Goal: Task Accomplishment & Management: Complete application form

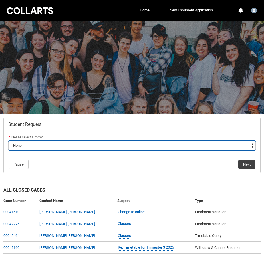
click at [87, 144] on select "--None-- Academic Transcript Application to Appeal Assignment Extension Change …" at bounding box center [132, 145] width 248 height 9
type lightning-select "Withdraw_Cancel_Enrolment_Choice"
click at [8, 141] on select "--None-- Academic Transcript Application to Appeal Assignment Extension Change …" at bounding box center [132, 145] width 248 height 9
select select "Withdraw_Cancel_Enrolment_Choice"
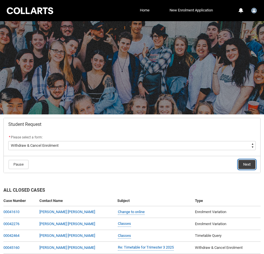
click at [243, 165] on button "Next" at bounding box center [247, 164] width 17 height 9
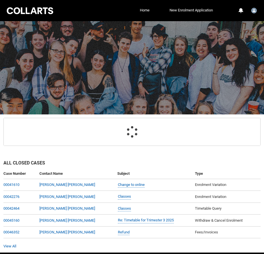
scroll to position [60, 0]
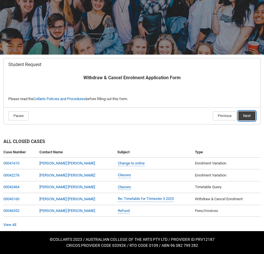
click at [243, 114] on button "Next" at bounding box center [247, 115] width 17 height 9
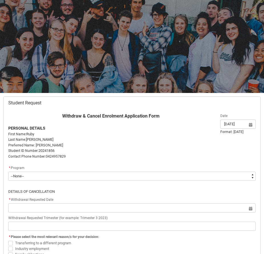
scroll to position [61, 0]
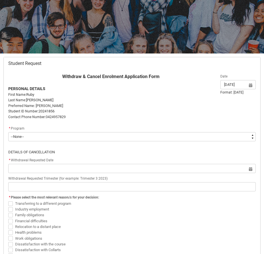
click at [119, 143] on flowruntime-screen-field "* Program * --None-- Bachelor of Digital and Social Media V2" at bounding box center [132, 134] width 255 height 18
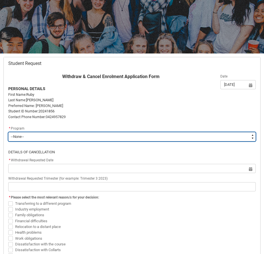
click at [119, 139] on select "--None-- Bachelor of Digital and Social Media V2" at bounding box center [132, 136] width 248 height 9
type lightning-select "recordPicklist_ProgramEnrollment.a0jOZ000003NhDpYAK"
click at [8, 132] on select "--None-- Bachelor of Digital and Social Media V2" at bounding box center [132, 136] width 248 height 9
select select "recordPicklist_ProgramEnrollment.a0jOZ000003NhDpYAK"
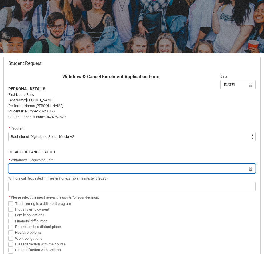
click at [94, 169] on input "Redu_Student_Request flow" at bounding box center [132, 168] width 248 height 9
select select "2025"
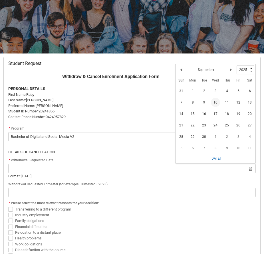
click at [218, 104] on span "10" at bounding box center [215, 102] width 9 height 9
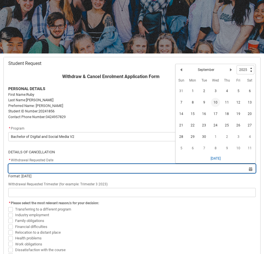
type lightning-datepicker "2025-09-10"
type lightning-input "2025-09-10"
type input "10 Sept 2025"
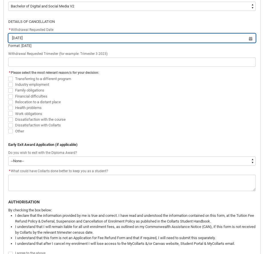
scroll to position [192, 0]
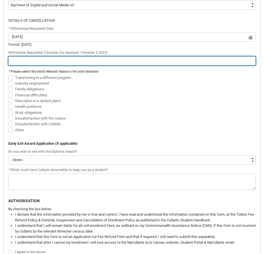
click at [80, 62] on input "Redu_Student_Request flow" at bounding box center [132, 60] width 248 height 9
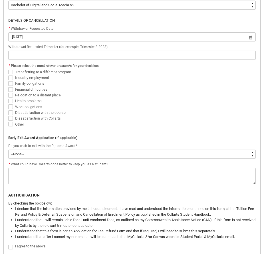
click at [49, 112] on span "Dissatisfaction with the course" at bounding box center [40, 112] width 51 height 4
click at [8, 109] on input "Dissatisfaction with the course" at bounding box center [8, 109] width 0 height 0
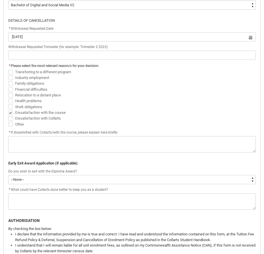
click at [49, 112] on span "Dissatisfaction with the course" at bounding box center [40, 112] width 51 height 4
click at [8, 109] on input "Dissatisfaction with the course" at bounding box center [8, 109] width 0 height 0
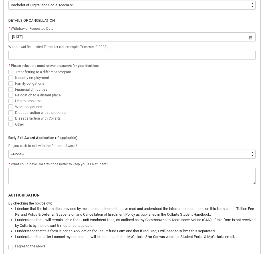
click at [34, 112] on span "Dissatisfaction with the course" at bounding box center [40, 112] width 51 height 4
click at [8, 109] on input "Dissatisfaction with the course" at bounding box center [8, 109] width 0 height 0
checkbox input "true"
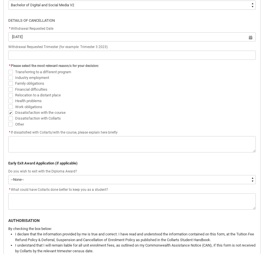
click at [14, 117] on label "Dissatisfaction with Collarts" at bounding box center [35, 118] width 55 height 4
click at [8, 115] on input "Dissatisfaction with Collarts" at bounding box center [8, 115] width 0 height 0
checkbox input "true"
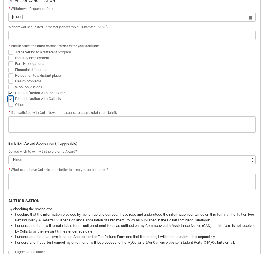
scroll to position [218, 0]
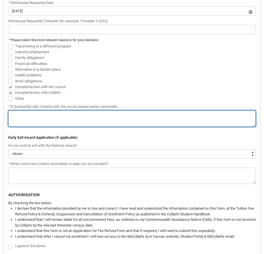
click at [44, 121] on textarea "*" at bounding box center [132, 118] width 248 height 16
type lightning-textarea "T"
type textarea "T"
type lightning-textarea "TH"
type textarea "TH"
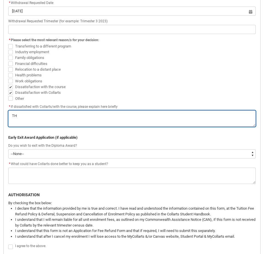
type lightning-textarea "THE"
type textarea "THE"
type lightning-textarea "THE"
type textarea "THE"
type lightning-textarea "THE"
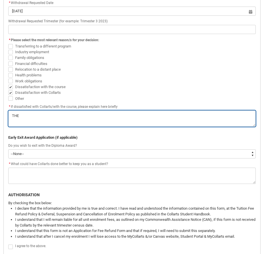
type textarea "THE"
type lightning-textarea "TH"
type textarea "TH"
type lightning-textarea "T"
type textarea "T"
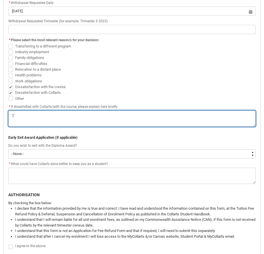
type lightning-textarea "Th"
type textarea "Th"
type lightning-textarea "The"
type textarea "The"
type lightning-textarea "The"
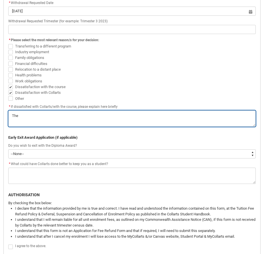
type textarea "The"
type lightning-textarea "The c"
type textarea "The c"
type lightning-textarea "The ch"
type textarea "The ch"
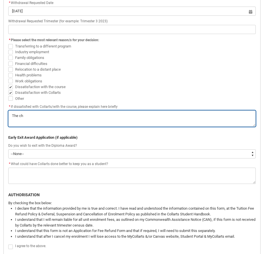
type lightning-textarea "The cha"
type textarea "The cha"
type lightning-textarea "The chan"
type textarea "The chan"
type lightning-textarea "The chang"
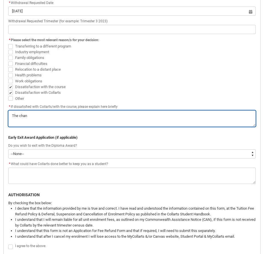
type textarea "The chang"
type lightning-textarea "The change"
type textarea "The change"
type lightning-textarea "The change"
type textarea "The change"
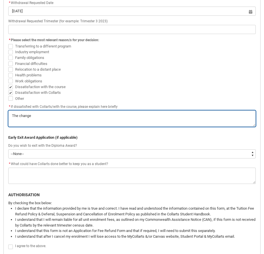
type lightning-textarea "The change o"
type textarea "The change o"
type lightning-textarea "The change of"
type textarea "The change of"
type lightning-textarea "The change of"
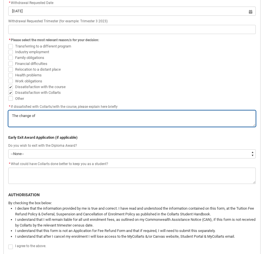
type textarea "The change of"
type lightning-textarea "The change of c"
type textarea "The change of c"
type lightning-textarea "The change of co"
type textarea "The change of co"
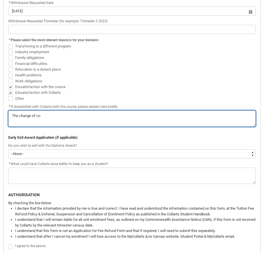
type lightning-textarea "The change of cou"
type textarea "The change of cou"
type lightning-textarea "The change of cour"
type textarea "The change of cour"
type lightning-textarea "The change of cours"
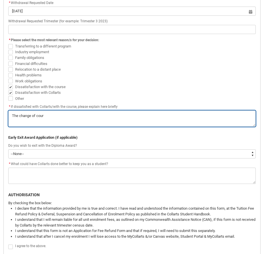
type textarea "The change of cours"
type lightning-textarea "The change of course"
type textarea "The change of course"
type lightning-textarea "The change of course"
type textarea "The change of course"
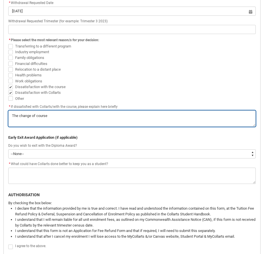
type lightning-textarea "The change of course b"
type textarea "The change of course b"
type lightning-textarea "The change of course"
type textarea "The change of course"
type lightning-textarea "The change of course"
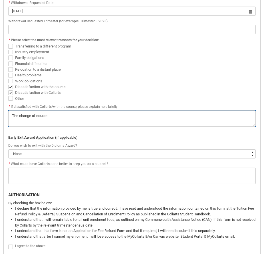
type textarea "The change of course"
type lightning-textarea "The change of cours"
type textarea "The change of cours"
type lightning-textarea "The change of cour"
type textarea "The change of cour"
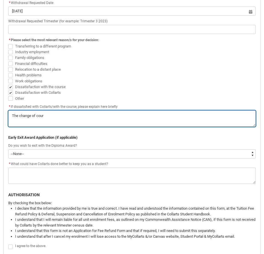
type lightning-textarea "The change of cou"
type textarea "The change of cou"
type lightning-textarea "The change of co"
type textarea "The change of co"
type lightning-textarea "The change of c"
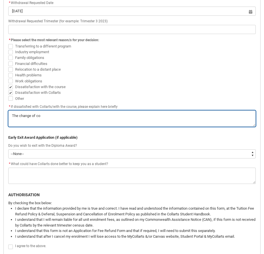
type textarea "The change of c"
type lightning-textarea "The change of"
type textarea "The change of"
type lightning-textarea "The change of"
type textarea "The change of"
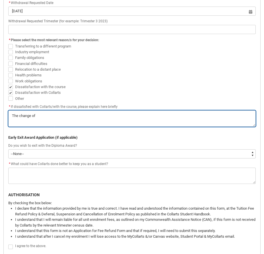
type lightning-textarea "The change o"
type textarea "The change o"
type lightning-textarea "The change"
type textarea "The change"
type lightning-textarea "The change"
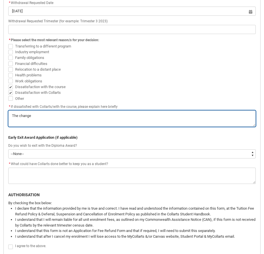
type textarea "The change"
type lightning-textarea "The changes"
type textarea "The changes"
type lightning-textarea "The changes"
type textarea "The changes"
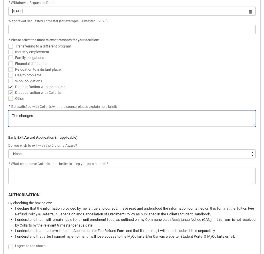
type lightning-textarea "The changes m"
type textarea "The changes m"
type lightning-textarea "The changes ma"
type textarea "The changes ma"
type lightning-textarea "The changes mad"
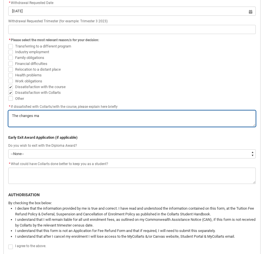
type textarea "The changes mad"
type lightning-textarea "The changes made"
type textarea "The changes made"
type lightning-textarea "The changes made"
type textarea "The changes made"
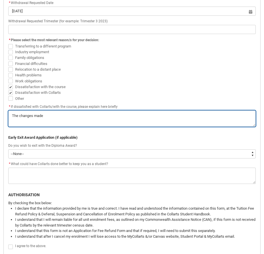
type lightning-textarea "The changes made t"
type textarea "The changes made t"
type lightning-textarea "The changes made th"
type textarea "The changes made th"
type lightning-textarea "The changes made thr"
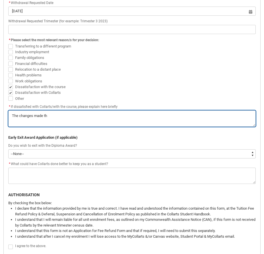
type textarea "The changes made thr"
type lightning-textarea "The changes made thro"
type textarea "The changes made thro"
type lightning-textarea "The changes made throu"
type textarea "The changes made throu"
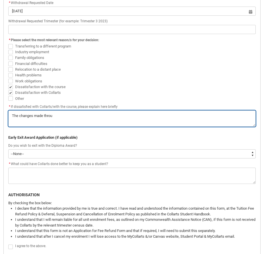
type lightning-textarea "The changes made throug"
type textarea "The changes made throug"
type lightning-textarea "The changes made through"
type textarea "The changes made through"
type lightning-textarea "The changes made througho"
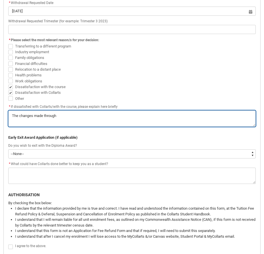
type textarea "The changes made througho"
type lightning-textarea "The changes made throughou"
type textarea "The changes made throughou"
type lightning-textarea "The changes made throughout"
type textarea "The changes made throughout"
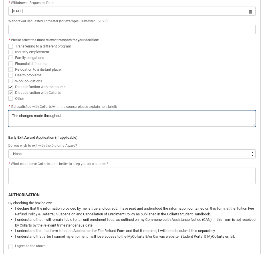
type lightning-textarea "The changes made throughout"
type textarea "The changes made throughout"
type lightning-textarea "The changes made throughout t"
type textarea "The changes made throughout t"
type lightning-textarea "The changes made throughout th"
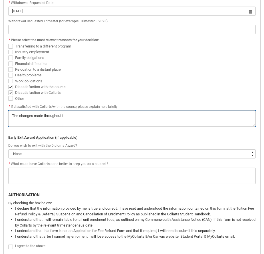
type textarea "The changes made throughout th"
type lightning-textarea "The changes made throughout the"
type textarea "The changes made throughout the"
type lightning-textarea "The changes made throughout the"
type textarea "The changes made throughout the"
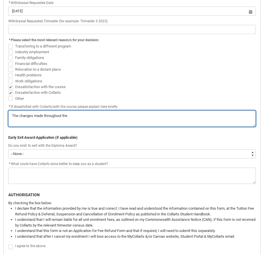
type lightning-textarea "The changes made throughout the c"
type textarea "The changes made throughout the c"
type lightning-textarea "The changes made throughout the co"
type textarea "The changes made throughout the co"
type lightning-textarea "The changes made throughout the cou"
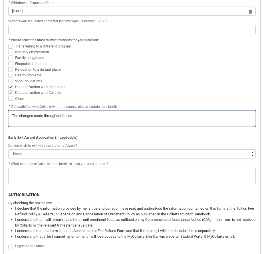
type textarea "The changes made throughout the cou"
type lightning-textarea "The changes made throughout the cour"
type textarea "The changes made throughout the cour"
type lightning-textarea "The changes made throughout the cours"
type textarea "The changes made throughout the cours"
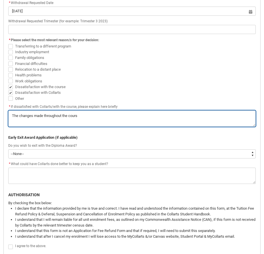
type lightning-textarea "The changes made throughout the course"
type textarea "The changes made throughout the course"
type lightning-textarea "The changes made throughout the course,"
type textarea "The changes made throughout the course,"
type lightning-textarea "The changes made throughout the course,"
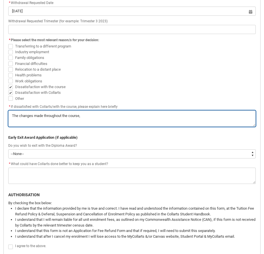
type textarea "The changes made throughout the course,"
type lightning-textarea "The changes made throughout the course, w"
type textarea "The changes made throughout the course, w"
type lightning-textarea "The changes made throughout the course, we"
type textarea "The changes made throughout the course, we"
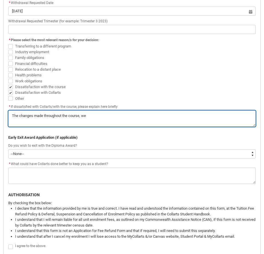
type lightning-textarea "The changes made throughout the course, wer"
type textarea "The changes made throughout the course, wer"
type lightning-textarea "The changes made throughout the course, were"
type textarea "The changes made throughout the course, were"
type lightning-textarea "The changes made throughout the course, were"
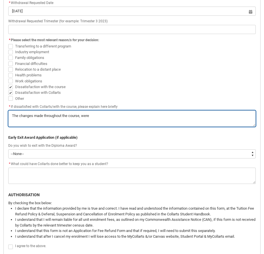
type textarea "The changes made throughout the course, were"
type lightning-textarea "The changes made throughout the course, were n"
type textarea "The changes made throughout the course, were n"
type lightning-textarea "The changes made throughout the course, were no"
type textarea "The changes made throughout the course, were no"
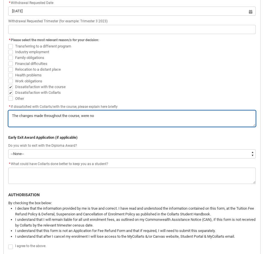
type lightning-textarea "The changes made throughout the course, were not"
type textarea "The changes made throughout the course, were not"
type lightning-textarea "The changes made throughout the course, were not"
type textarea "The changes made throughout the course, were not"
type lightning-textarea "The changes made throughout the course, were not w"
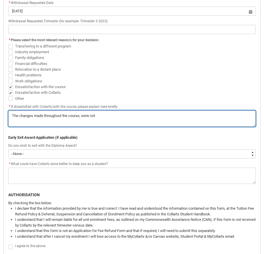
type textarea "The changes made throughout the course, were not w"
type lightning-textarea "The changes made throughout the course, were not wh"
type textarea "The changes made throughout the course, were not wh"
type lightning-textarea "The changes made throughout the course, were not wha"
type textarea "The changes made throughout the course, were not wha"
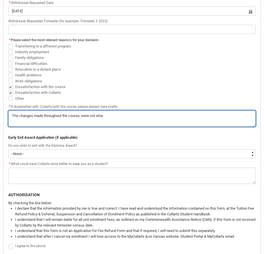
type lightning-textarea "The changes made throughout the course, were not what"
type textarea "The changes made throughout the course, were not what"
type lightning-textarea "The changes made throughout the course, were not what"
type textarea "The changes made throughout the course, were not what"
type lightning-textarea "The changes made throughout the course, were not what i"
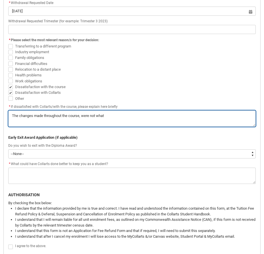
type textarea "The changes made throughout the course, were not what i"
type lightning-textarea "The changes made throughout the course, were not what i"
type textarea "The changes made throughout the course, were not what i"
type lightning-textarea "The changes made throughout the course, were not what i s"
type textarea "The changes made throughout the course, were not what i s"
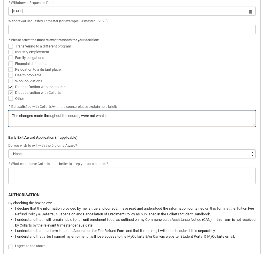
type lightning-textarea "The changes made throughout the course, were not what i si"
type textarea "The changes made throughout the course, were not what i si"
type lightning-textarea "The changes made throughout the course, were not what i sig"
type textarea "The changes made throughout the course, were not what i sig"
type lightning-textarea "The changes made throughout the course, were not what i sign"
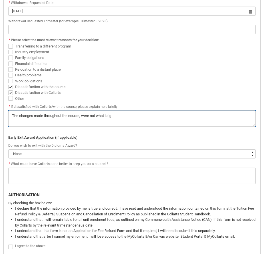
type textarea "The changes made throughout the course, were not what i sign"
type lightning-textarea "The changes made throughout the course, were not what i signe"
type textarea "The changes made throughout the course, were not what i signe"
type lightning-textarea "The changes made throughout the course, were not what i signed"
type textarea "The changes made throughout the course, were not what i signed"
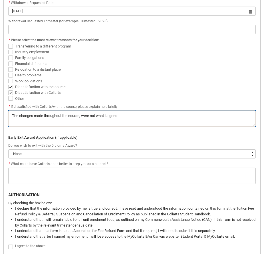
type lightning-textarea "The changes made throughout the course, were not what i signed"
type textarea "The changes made throughout the course, were not what i signed"
type lightning-textarea "The changes made throughout the course, were not what i signed u"
type textarea "The changes made throughout the course, were not what i signed u"
type lightning-textarea "The changes made throughout the course, were not what i signed up"
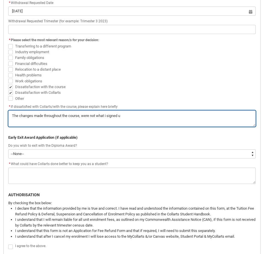
type textarea "The changes made throughout the course, were not what i signed up"
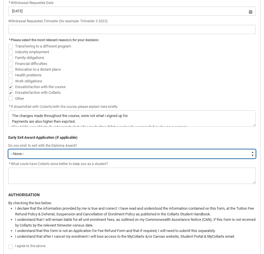
click at [30, 151] on select "--None-- Yes No" at bounding box center [132, 153] width 248 height 9
click at [8, 149] on select "--None-- Yes No" at bounding box center [132, 153] width 248 height 9
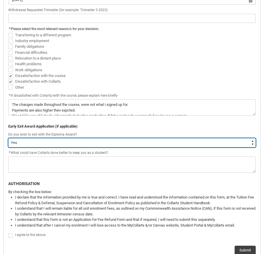
scroll to position [230, 0]
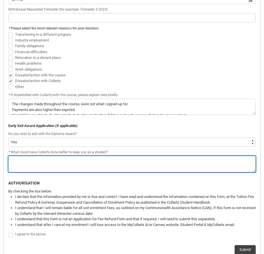
click at [28, 159] on textarea "*" at bounding box center [132, 164] width 248 height 16
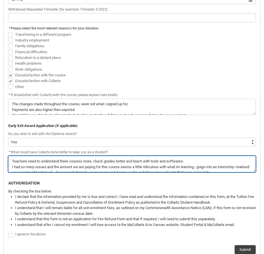
drag, startPoint x: 231, startPoint y: 170, endPoint x: -11, endPoint y: 147, distance: 242.5
click at [0, 147] on html "Loading × Sorry to interrupt CSS Error Refresh Skip to Main Content Collarts Ed…" at bounding box center [132, 78] width 264 height 617
paste textarea "have a stronger grasp of their courses, ensure grades are checked thoroughly, a…"
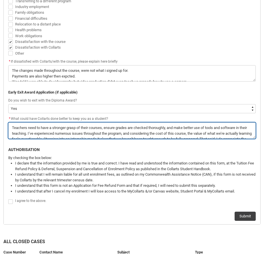
scroll to position [276, 0]
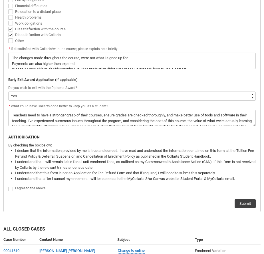
click at [10, 189] on span "Redu_Student_Request flow" at bounding box center [10, 189] width 5 height 5
click at [8, 186] on input "Redu_Student_Request flow" at bounding box center [8, 185] width 0 height 0
click at [238, 203] on button "Submit" at bounding box center [245, 203] width 21 height 9
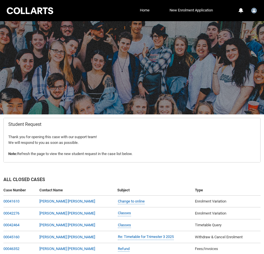
scroll to position [38, 0]
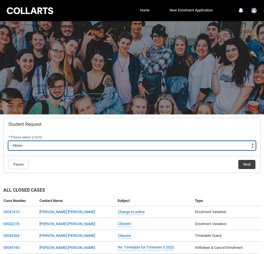
click at [60, 147] on select "--None-- Academic Transcript Application to Appeal Assignment Extension Change …" at bounding box center [132, 145] width 248 height 9
type lightning-select "Tuition_Fee_Refund_Choice"
click at [8, 141] on select "--None-- Academic Transcript Application to Appeal Assignment Extension Change …" at bounding box center [132, 145] width 248 height 9
select select "Tuition_Fee_Refund_Choice"
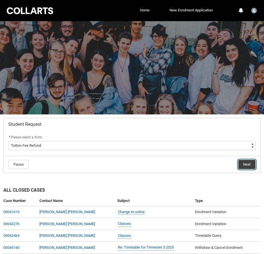
click at [246, 166] on button "Next" at bounding box center [247, 164] width 17 height 9
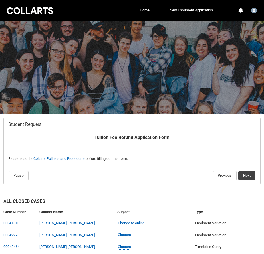
scroll to position [60, 0]
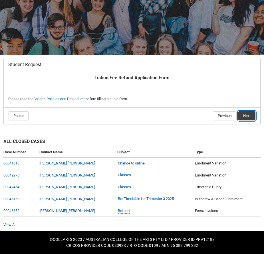
click at [239, 118] on button "Next" at bounding box center [247, 115] width 17 height 9
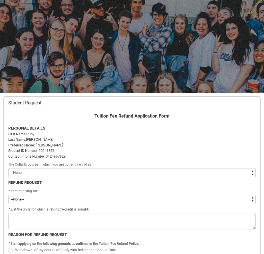
scroll to position [61, 0]
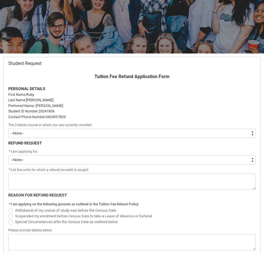
click at [92, 130] on select "--None-- Bachelor of Digital and Social Media V2" at bounding box center [132, 133] width 248 height 9
type lightning-select "recordPicklist_ProgramEnrollment.a0jOZ000003NhDpYAK"
click at [8, 129] on select "--None-- Bachelor of Digital and Social Media V2" at bounding box center [132, 133] width 248 height 9
select select "recordPicklist_ProgramEnrollment.a0jOZ000003NhDpYAK"
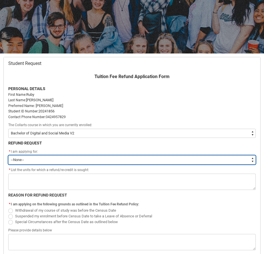
click at [63, 164] on select "--None-- Fee Refund FEE-HELP Re-Credit Partial Fee Refund or FEE-HELP Re-Credit" at bounding box center [132, 159] width 248 height 9
type lightning-select "choice_TuitionFeeRefund_ApplyingFor_Partial"
click at [8, 155] on select "--None-- Fee Refund FEE-HELP Re-Credit Partial Fee Refund or FEE-HELP Re-Credit" at bounding box center [132, 159] width 248 height 9
select select "choice_TuitionFeeRefund_ApplyingFor_Partial"
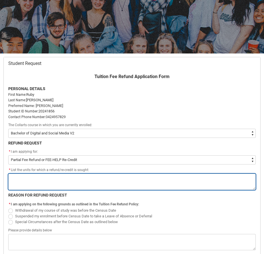
click at [64, 178] on textarea "*" at bounding box center [132, 181] width 248 height 16
type lightning-textarea "F"
type textarea "F"
type lightning-textarea "Fo"
type textarea "Fo"
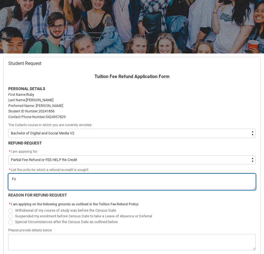
type lightning-textarea "For"
type textarea "For"
type lightning-textarea "For"
type textarea "For"
type lightning-textarea "For t"
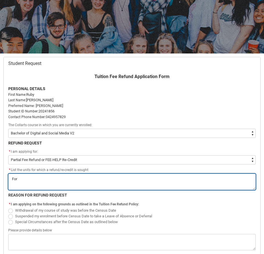
type textarea "For t"
type lightning-textarea "For th"
type textarea "For th"
type lightning-textarea "For the"
type textarea "For the"
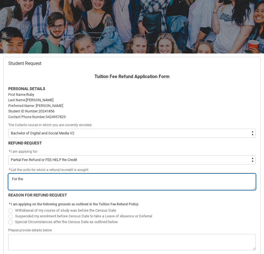
type lightning-textarea "For the"
type textarea "For the"
type lightning-textarea "For the l"
type textarea "For the l"
type lightning-textarea "For the la"
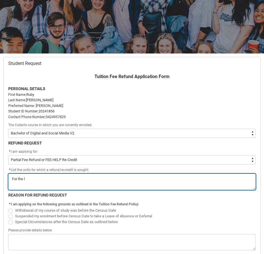
type textarea "For the la"
type lightning-textarea "For the las"
type textarea "For the las"
type lightning-textarea "For the last"
type textarea "For the last"
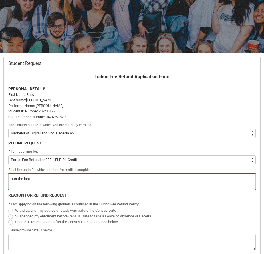
type lightning-textarea "For the last"
type textarea "For the last"
type lightning-textarea "For the last"
type textarea "For the last"
type lightning-textarea "For the las"
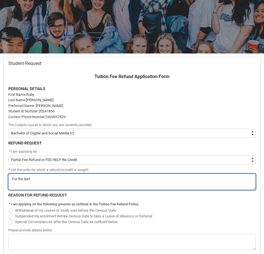
type textarea "For the las"
type lightning-textarea "For the la"
type textarea "For the la"
type lightning-textarea "For the l"
type textarea "For the l"
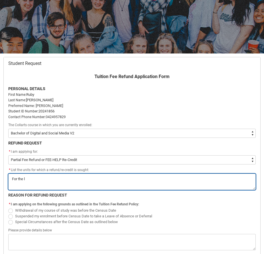
type lightning-textarea "For the"
type textarea "For the"
type lightning-textarea "For the"
type textarea "For the"
type lightning-textarea "For th"
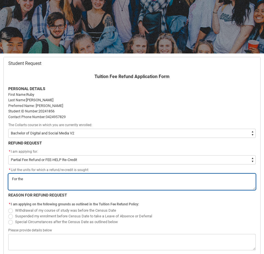
type textarea "For th"
type lightning-textarea "For t"
type textarea "For t"
type lightning-textarea "For th"
type textarea "For th"
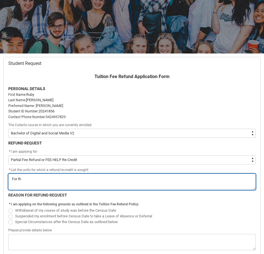
type lightning-textarea "For the"
type textarea "For the"
type lightning-textarea "For the"
type textarea "For the"
type lightning-textarea "For the p"
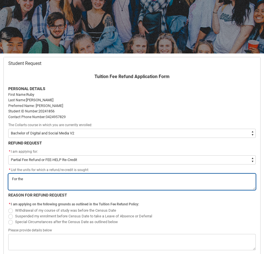
type textarea "For the p"
type lightning-textarea "For the pa"
type textarea "For the pa"
type lightning-textarea "For the pas"
type textarea "For the pas"
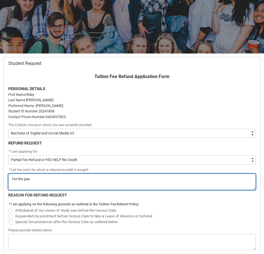
type lightning-textarea "For the past"
type textarea "For the past"
type lightning-textarea "For the past"
type textarea "For the past"
type lightning-textarea "For the past t"
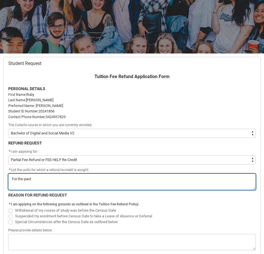
type textarea "For the past t"
type lightning-textarea "For the past tw"
type textarea "For the past tw"
type lightning-textarea "For the past two"
type textarea "For the past two"
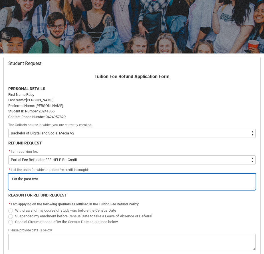
type lightning-textarea "For the past two"
type textarea "For the past two"
type lightning-textarea "For the past two s"
type textarea "For the past two s"
type lightning-textarea "For the past two se"
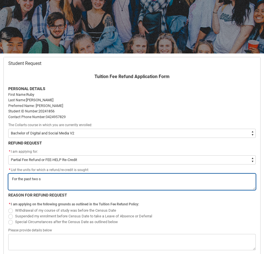
type textarea "For the past two se"
type lightning-textarea "For the past two sem"
type textarea "For the past two sem"
type lightning-textarea "For the past two sems"
type textarea "For the past two sems"
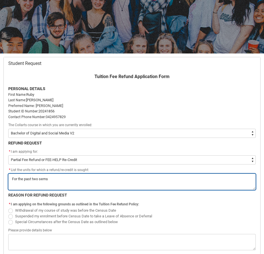
type lightning-textarea "For the past two sem"
type textarea "For the past two sem"
type lightning-textarea "For the past two se"
type textarea "For the past two se"
type lightning-textarea "For the past two s"
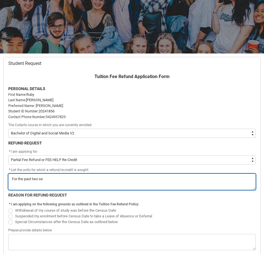
type textarea "For the past two s"
type lightning-textarea "For the past two"
type textarea "For the past two"
type lightning-textarea "For the past two t"
type textarea "For the past two t"
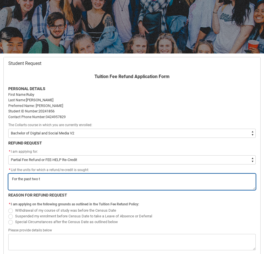
type lightning-textarea "For the past two ti"
type textarea "For the past two ti"
type lightning-textarea "For the past two t"
type textarea "For the past two t"
type lightning-textarea "For the past two tr"
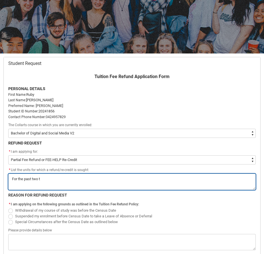
type textarea "For the past two tr"
type lightning-textarea "For the past two tri"
type textarea "For the past two tri"
type lightning-textarea "For the past two trim"
type textarea "For the past two trim"
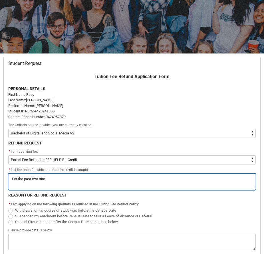
type lightning-textarea "For the past two trime"
type textarea "For the past two trime"
type lightning-textarea "For the past two trimes"
type textarea "For the past two trimes"
type lightning-textarea "For the past two trimest"
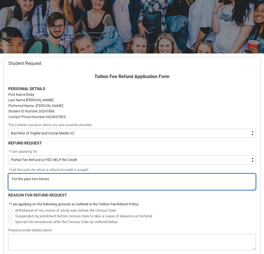
type textarea "For the past two trimest"
type lightning-textarea "For the past two trimeste"
type textarea "For the past two trimeste"
type lightning-textarea "For the past two trimester"
type textarea "For the past two trimester"
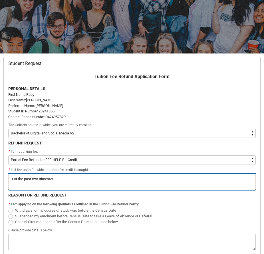
type lightning-textarea "For the past two trimesters"
type textarea "For the past two trimesters"
type lightning-textarea "For the past two trimesters"
type textarea "For the past two trimesters"
type lightning-textarea "For the past two trimesters"
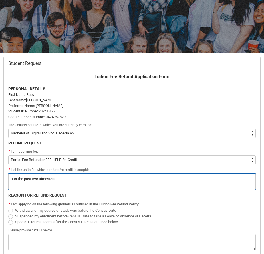
type textarea "For the past two trimesters"
type lightning-textarea "For the past two trimester"
type textarea "For the past two trimester"
type lightning-textarea "For the past two trimeste"
type textarea "For the past two trimeste"
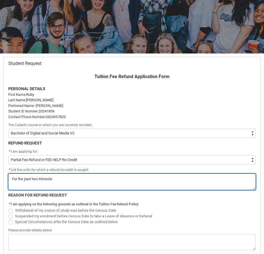
type lightning-textarea "For the past two trimest"
type textarea "For the past two trimest"
type lightning-textarea "For the past two trimes"
type textarea "For the past two trimes"
type lightning-textarea "For the past two trime"
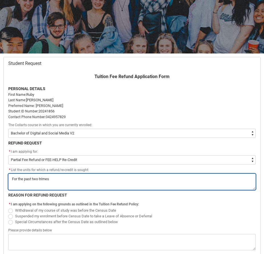
type textarea "For the past two trime"
type lightning-textarea "For the past two trim"
type textarea "For the past two trim"
type lightning-textarea "For the past two tri"
type textarea "For the past two tri"
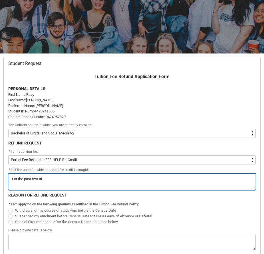
type lightning-textarea "For the past two tr"
type textarea "For the past two tr"
type lightning-textarea "For the past two t"
type textarea "For the past two t"
type lightning-textarea "For the past two"
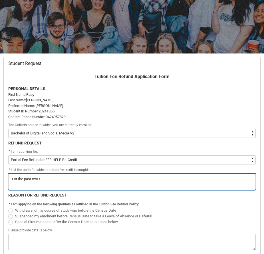
type textarea "For the past two"
type lightning-textarea "For the past two"
type textarea "For the past two"
type lightning-textarea "For the past tw"
type textarea "For the past tw"
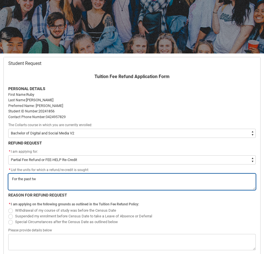
type lightning-textarea "For the past t"
type textarea "For the past t"
type lightning-textarea "For the past"
type textarea "For the past"
type lightning-textarea "For the past"
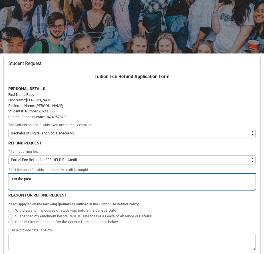
type textarea "For the past"
type lightning-textarea "For the pas"
type textarea "For the pas"
type lightning-textarea "For the pa"
type textarea "For the pa"
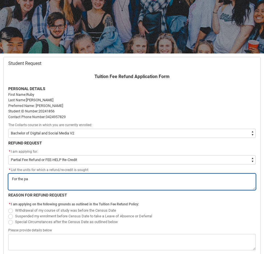
type lightning-textarea "For the p"
type textarea "For the p"
type lightning-textarea "For the"
type textarea "For the"
type lightning-textarea "For the t"
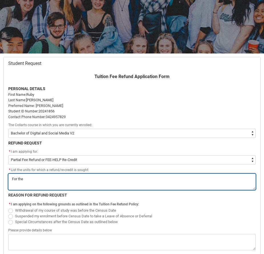
type textarea "For the t"
type lightning-textarea "For the th"
type textarea "For the th"
type lightning-textarea "For the the"
type textarea "For the the"
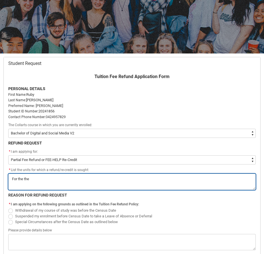
type lightning-textarea "For the the"
type textarea "For the the"
type lightning-textarea "For the the l"
type textarea "For the the l"
type lightning-textarea "For the the la"
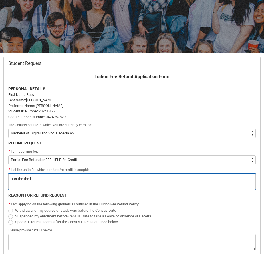
type textarea "For the the la"
type lightning-textarea "For the the las"
type textarea "For the the las"
type lightning-textarea "For the the last"
type textarea "For the the last"
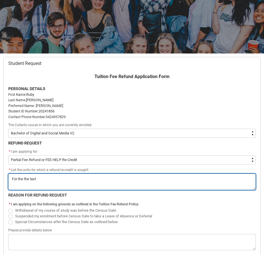
type lightning-textarea "For the the last"
type textarea "For the the last"
type lightning-textarea "For the the last"
type textarea "For the the last"
type lightning-textarea "For the the las"
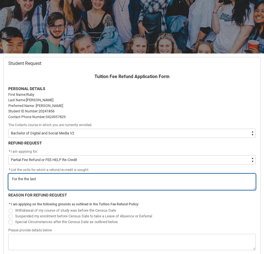
type textarea "For the the las"
type lightning-textarea "For the the la"
type textarea "For the the la"
type lightning-textarea "For the the l"
type textarea "For the the l"
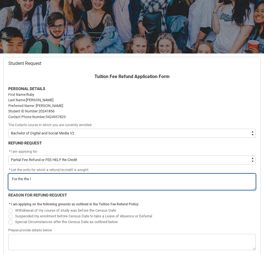
type lightning-textarea "For the the"
type textarea "For the the"
type lightning-textarea "For the the"
type textarea "For the the"
type lightning-textarea "For the th"
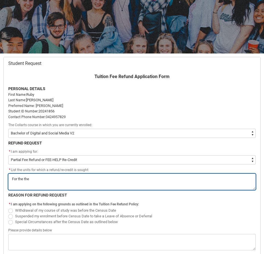
type textarea "For the th"
type lightning-textarea "For the t"
type textarea "For the t"
type lightning-textarea "For the"
type textarea "For the"
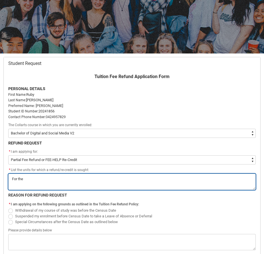
type lightning-textarea "For the l"
type textarea "For the l"
type lightning-textarea "For the la"
type textarea "For the la"
type lightning-textarea "For the las"
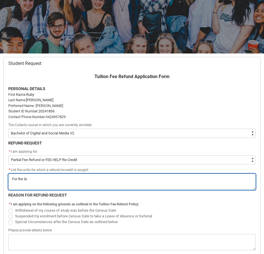
type textarea "For the las"
type lightning-textarea "For the last"
type textarea "For the last"
type lightning-textarea "For the last"
type textarea "For the last"
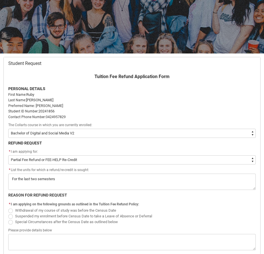
click at [11, 211] on span "Redu_Student_Request flow" at bounding box center [10, 210] width 5 height 5
click at [8, 207] on input "Withdrawal of my course of study was before the Census Date" at bounding box center [8, 207] width 0 height 0
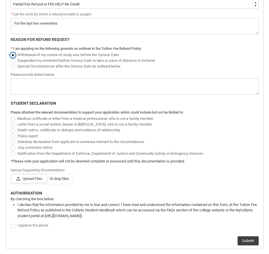
scroll to position [240, 0]
